Goal: Register for event/course

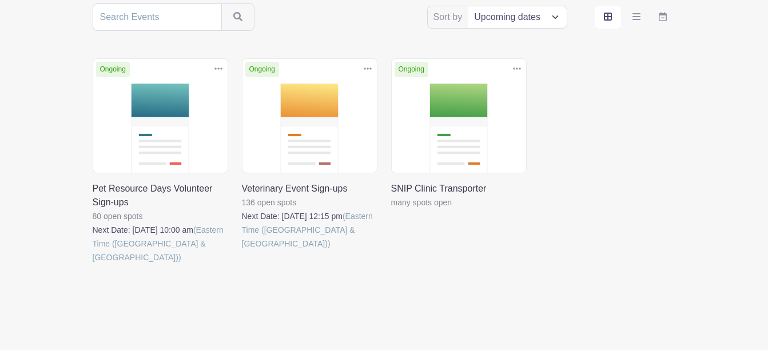
scroll to position [241, 0]
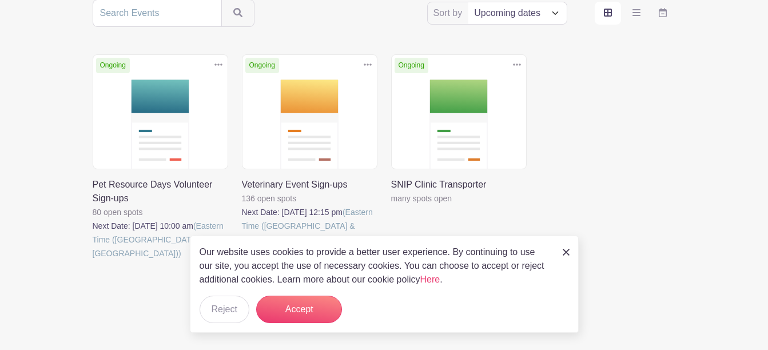
click at [93, 260] on link at bounding box center [93, 260] width 0 height 0
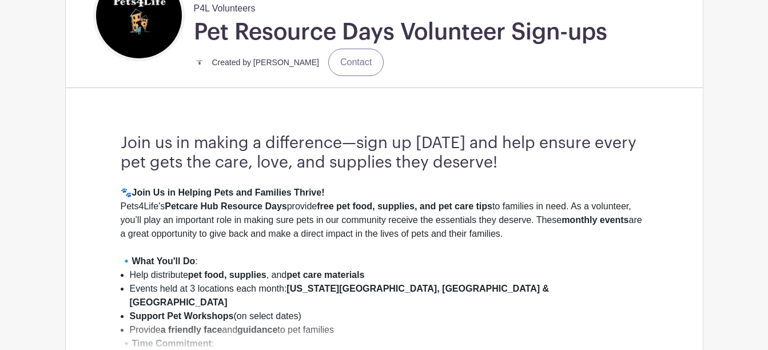
scroll to position [286, 0]
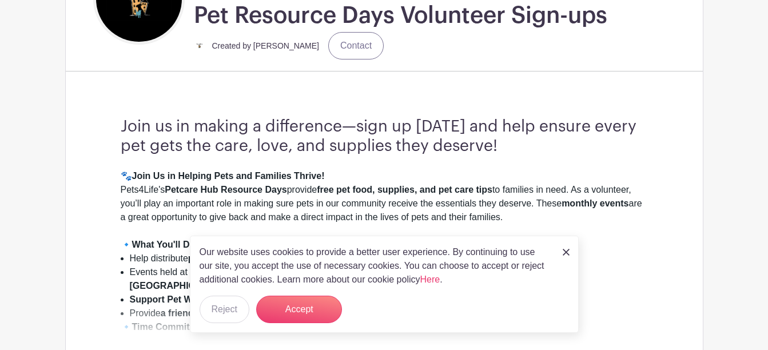
click at [569, 255] on div "Our website uses cookies to provide a better user experience. By continuing to …" at bounding box center [384, 284] width 389 height 97
click at [566, 256] on link at bounding box center [565, 252] width 7 height 14
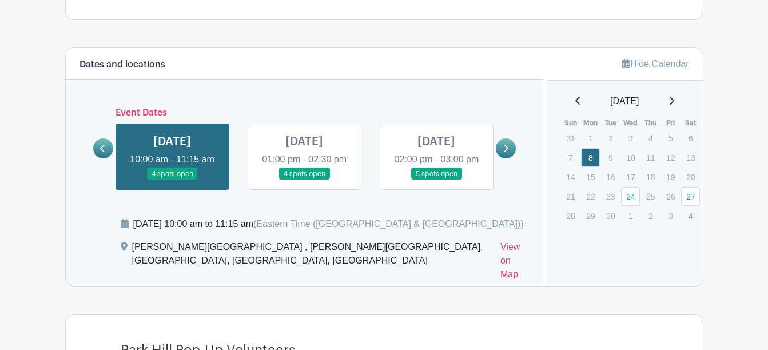
scroll to position [686, 0]
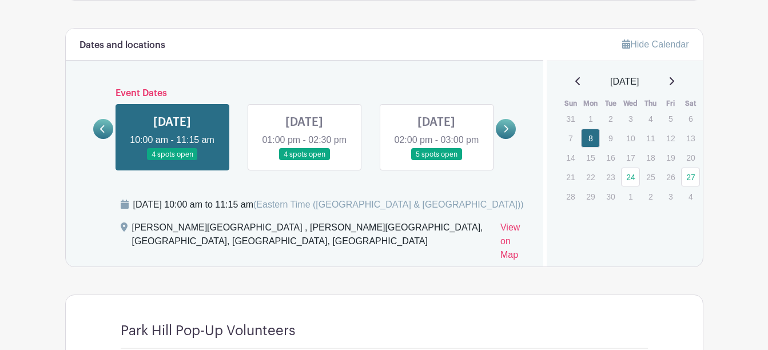
click at [172, 161] on link at bounding box center [172, 161] width 0 height 0
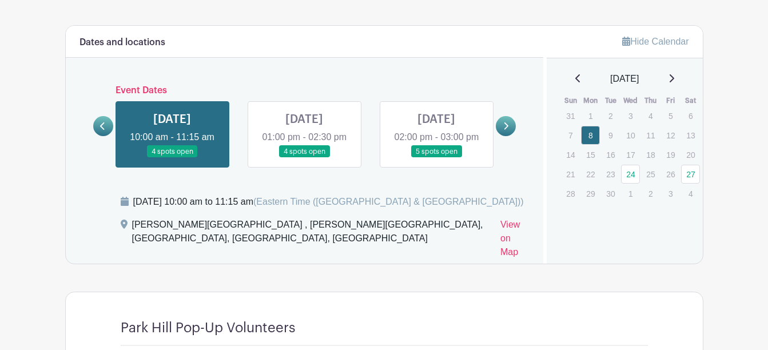
scroll to position [663, 0]
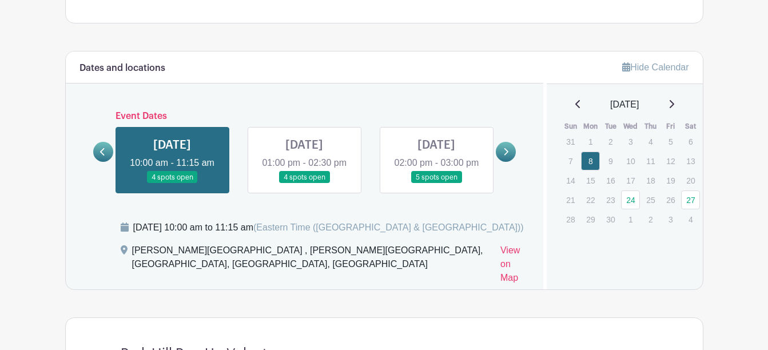
click at [304, 183] on link at bounding box center [304, 183] width 0 height 0
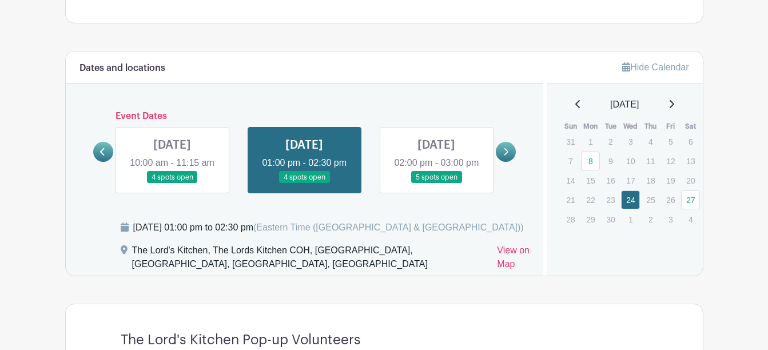
click at [304, 183] on link at bounding box center [304, 183] width 0 height 0
